Goal: Task Accomplishment & Management: Use online tool/utility

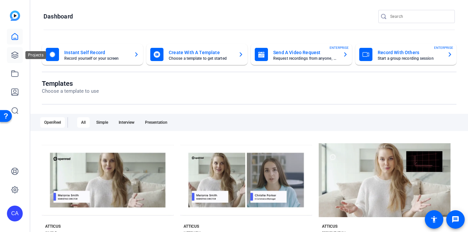
click at [16, 59] on icon at bounding box center [15, 55] width 8 height 8
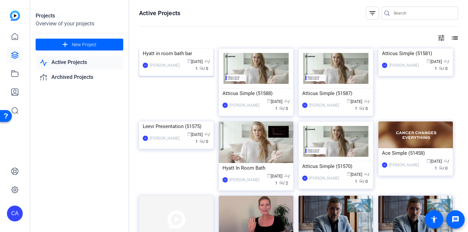
click at [179, 48] on img at bounding box center [176, 48] width 75 height 0
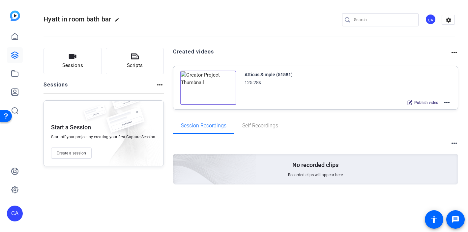
click at [450, 105] on mat-icon "more_horiz" at bounding box center [447, 103] width 8 height 8
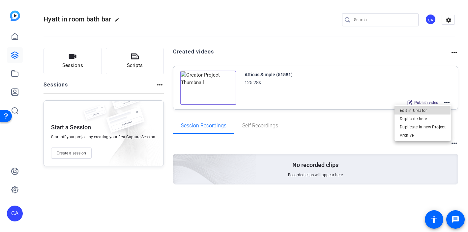
click at [416, 110] on span "Edit in Creator" at bounding box center [423, 111] width 46 height 8
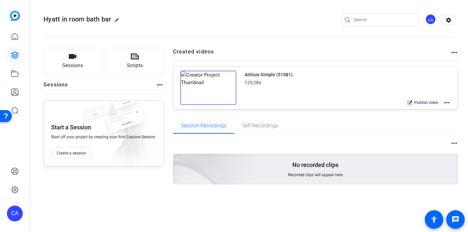
click at [273, 90] on div "Atticus Simple (51581) 125:28s Publish video more_horiz" at bounding box center [348, 89] width 207 height 36
click at [444, 101] on mat-icon "more_horiz" at bounding box center [447, 103] width 8 height 8
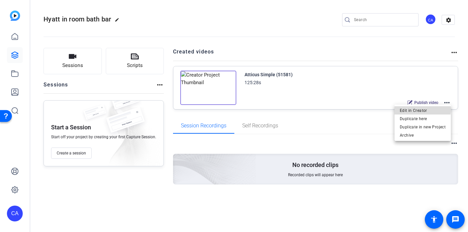
click at [413, 109] on span "Edit in Creator" at bounding box center [423, 111] width 46 height 8
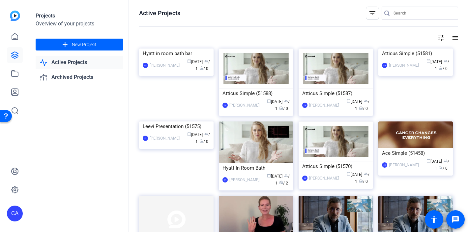
click at [170, 48] on img at bounding box center [176, 48] width 75 height 0
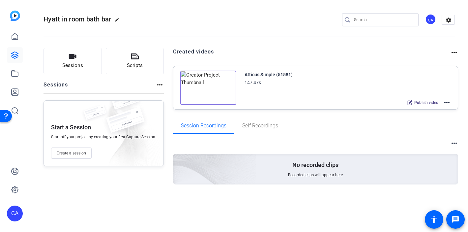
click at [445, 102] on mat-icon "more_horiz" at bounding box center [447, 103] width 8 height 8
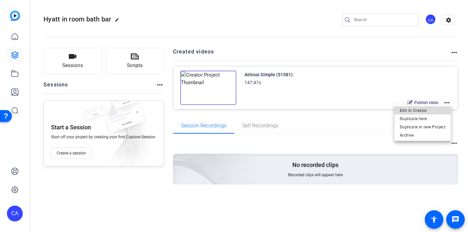
click at [402, 110] on span "Edit in Creator" at bounding box center [423, 111] width 46 height 8
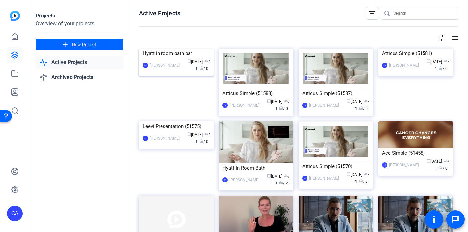
click at [172, 48] on img at bounding box center [176, 48] width 75 height 0
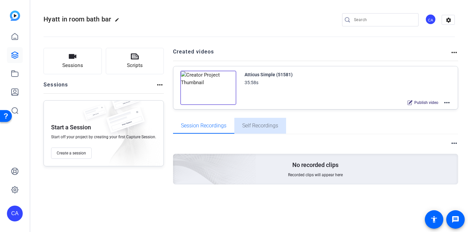
click at [247, 129] on span "Self Recordings" at bounding box center [260, 126] width 36 height 16
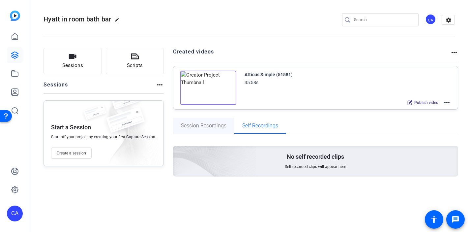
click at [208, 124] on span "Session Recordings" at bounding box center [204, 125] width 46 height 5
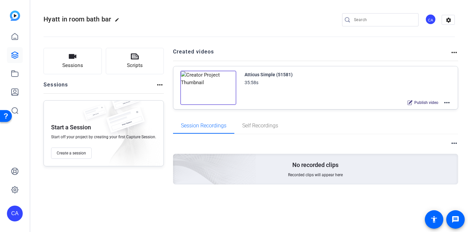
click at [449, 102] on mat-icon "more_horiz" at bounding box center [447, 103] width 8 height 8
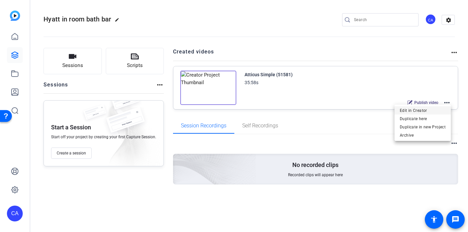
click at [414, 111] on span "Edit in Creator" at bounding box center [423, 111] width 46 height 8
